Goal: Find specific page/section: Find specific page/section

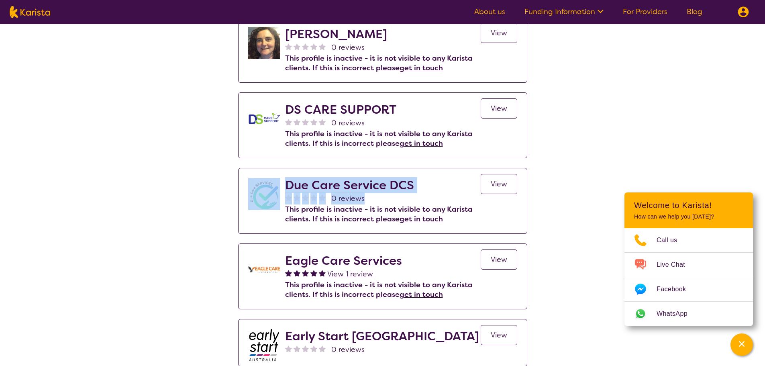
click at [42, 10] on img at bounding box center [30, 12] width 41 height 12
select select "AD"
select select "NDIS"
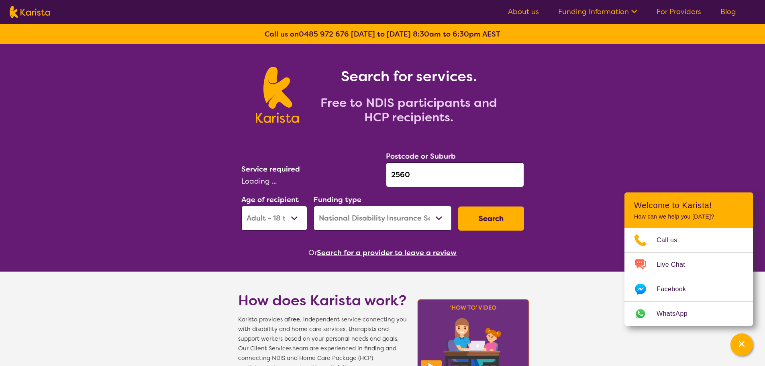
select select "Psychology"
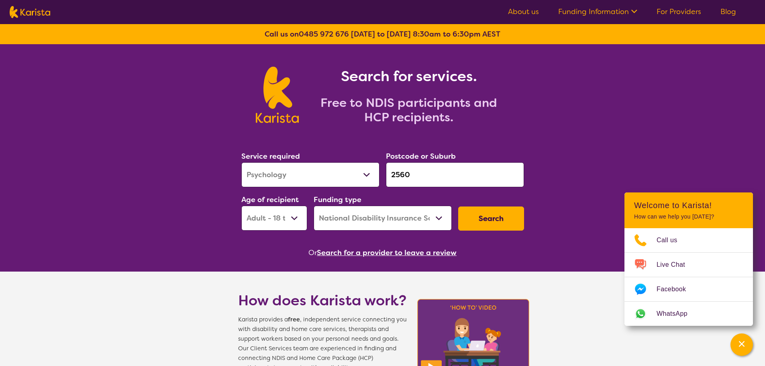
click at [389, 253] on button "Search for a provider to leave a review" at bounding box center [387, 253] width 140 height 12
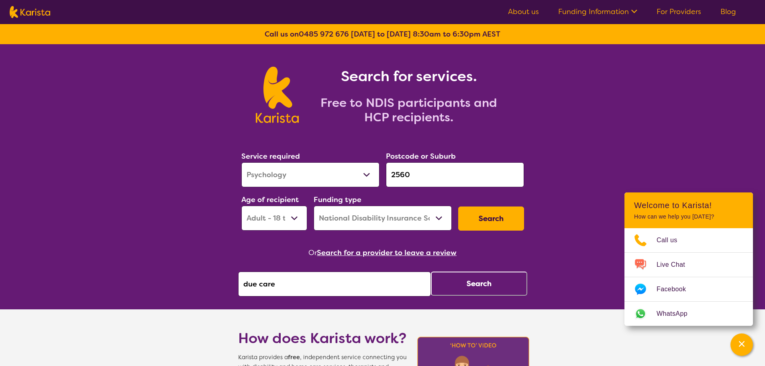
click at [369, 255] on button "Search for a provider to leave a review" at bounding box center [387, 253] width 140 height 12
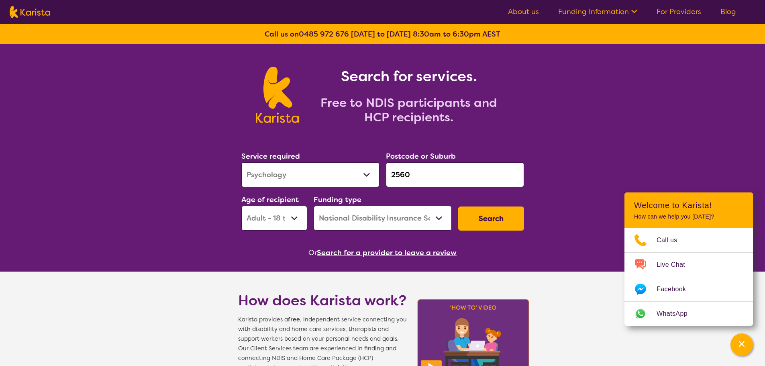
click at [370, 252] on button "Search for a provider to leave a review" at bounding box center [387, 253] width 140 height 12
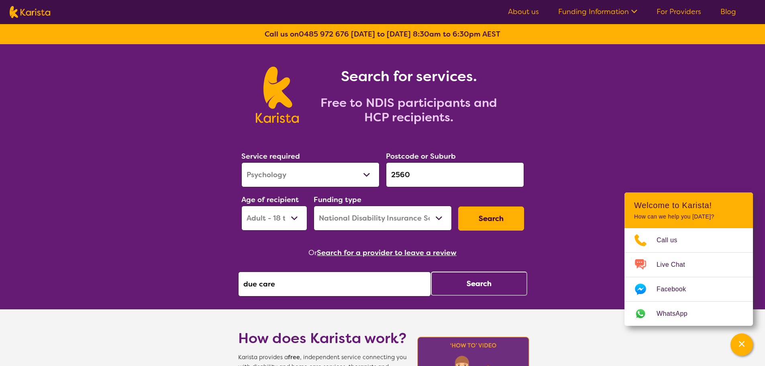
drag, startPoint x: 277, startPoint y: 279, endPoint x: 219, endPoint y: 273, distance: 58.6
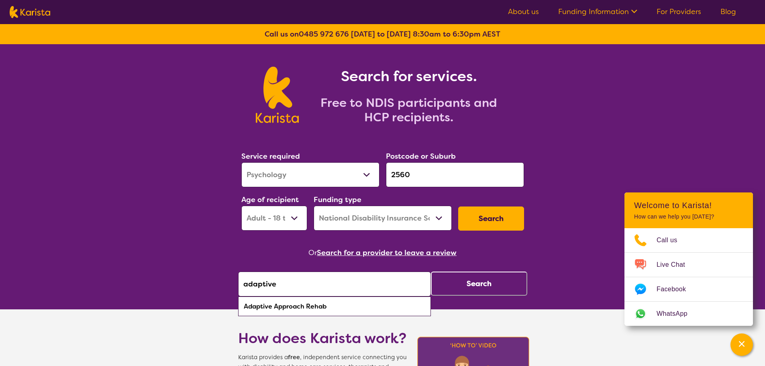
click at [309, 301] on div "Adaptive Approach Rehab" at bounding box center [334, 306] width 185 height 15
type input "Adaptive Approach Rehab"
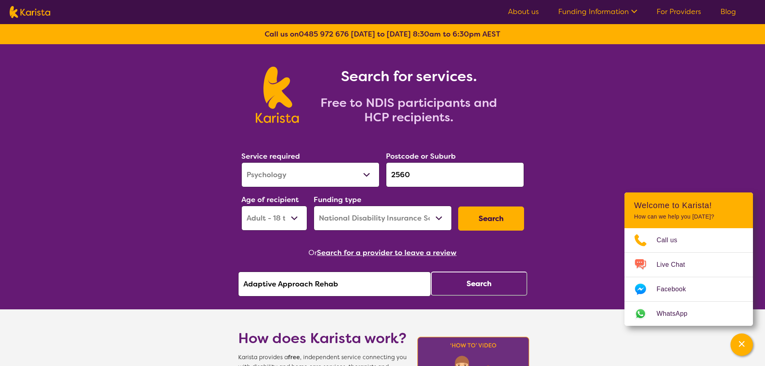
click at [467, 281] on button "Search" at bounding box center [479, 283] width 96 height 24
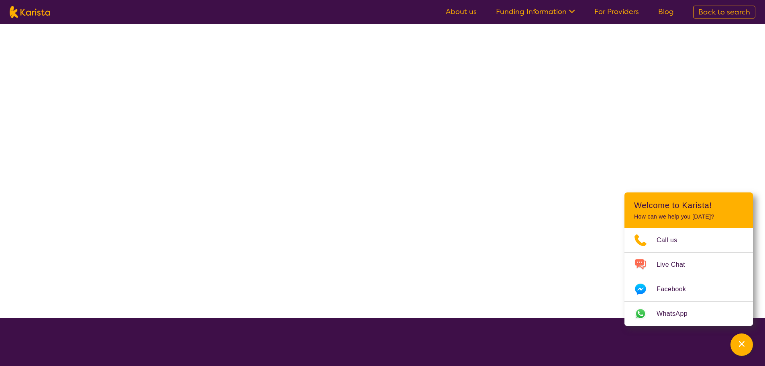
select select "by_score"
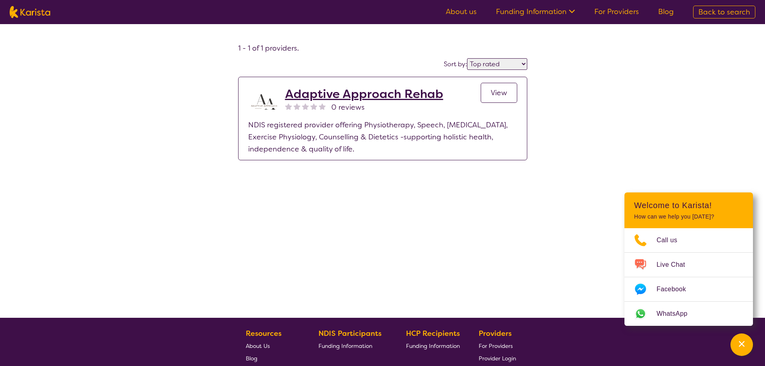
click at [499, 95] on span "View" at bounding box center [499, 93] width 16 height 10
